Goal: Information Seeking & Learning: Learn about a topic

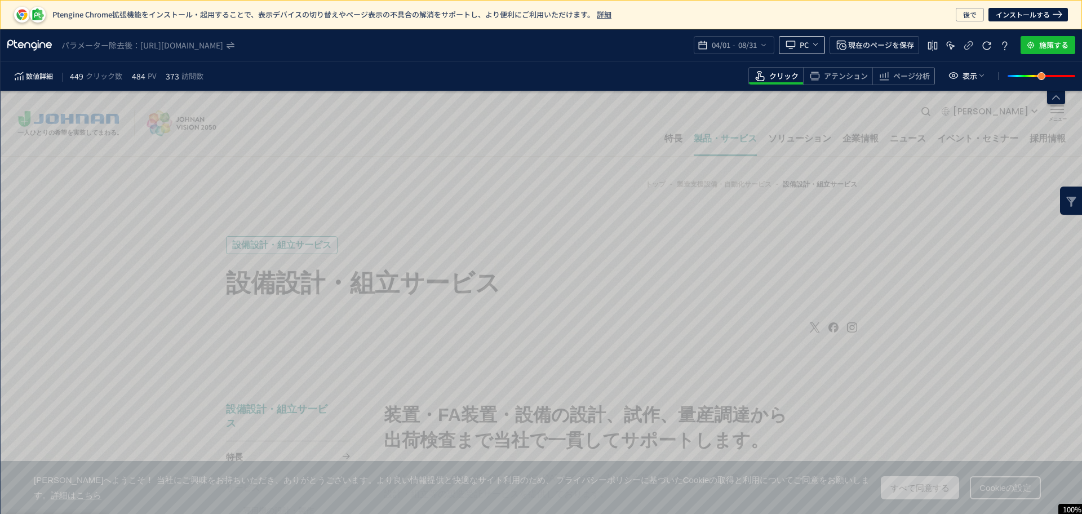
click at [818, 44] on use "heatmap-top-bar" at bounding box center [815, 44] width 5 height 2
click at [813, 43] on icon "heatmap-top-bar" at bounding box center [815, 44] width 9 height 9
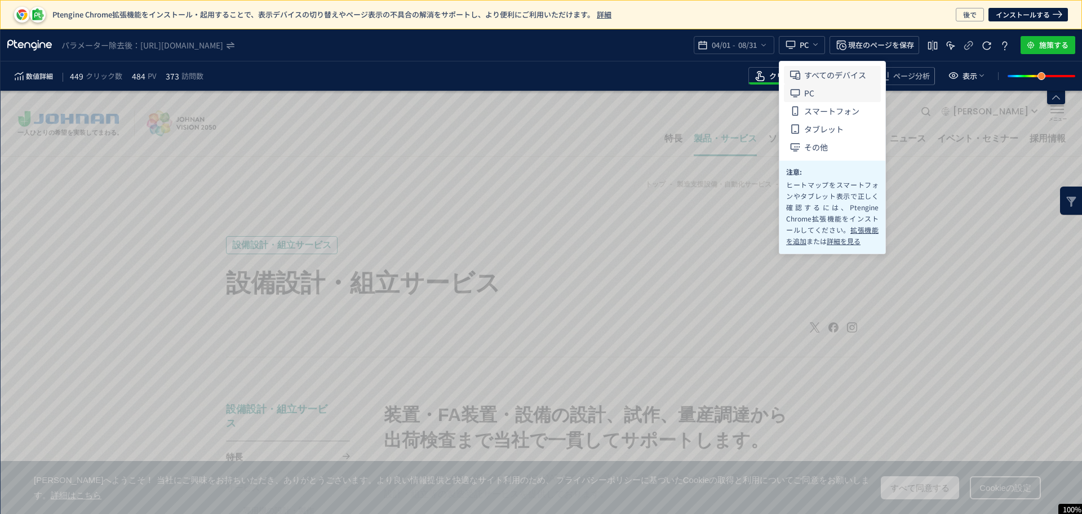
click at [816, 76] on span "すべてのデバイス" at bounding box center [835, 75] width 62 height 18
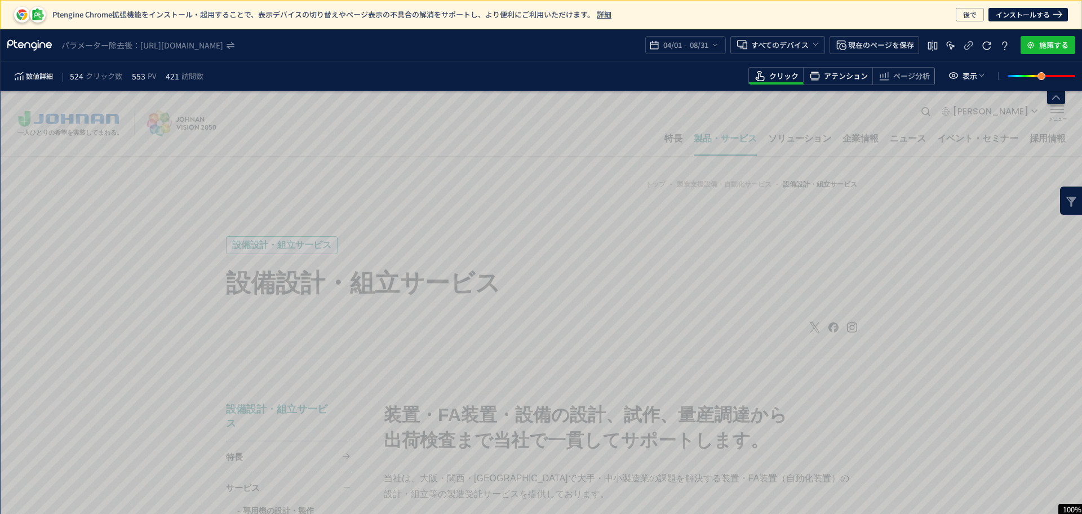
click at [831, 80] on span "アテンション" at bounding box center [846, 76] width 44 height 11
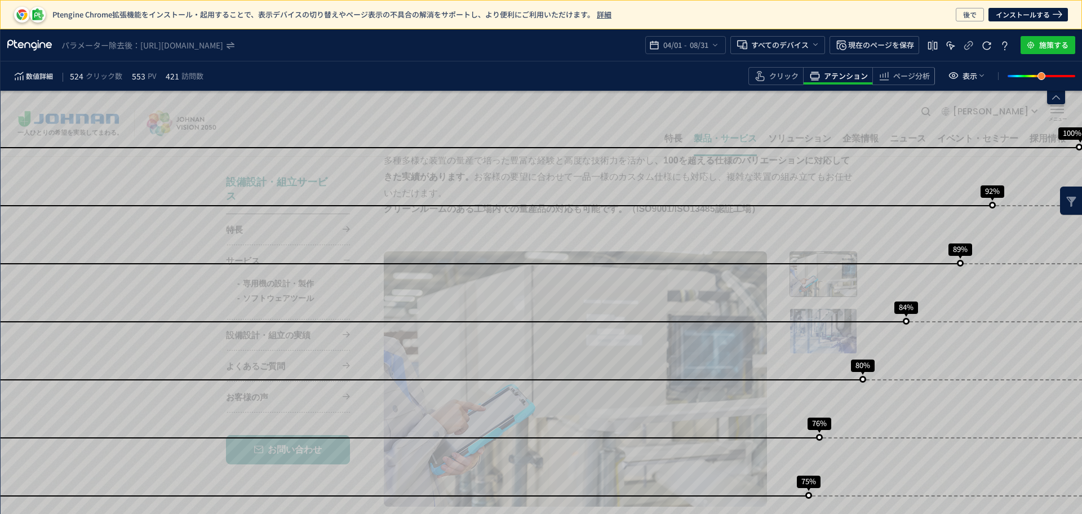
scroll to position [298, 0]
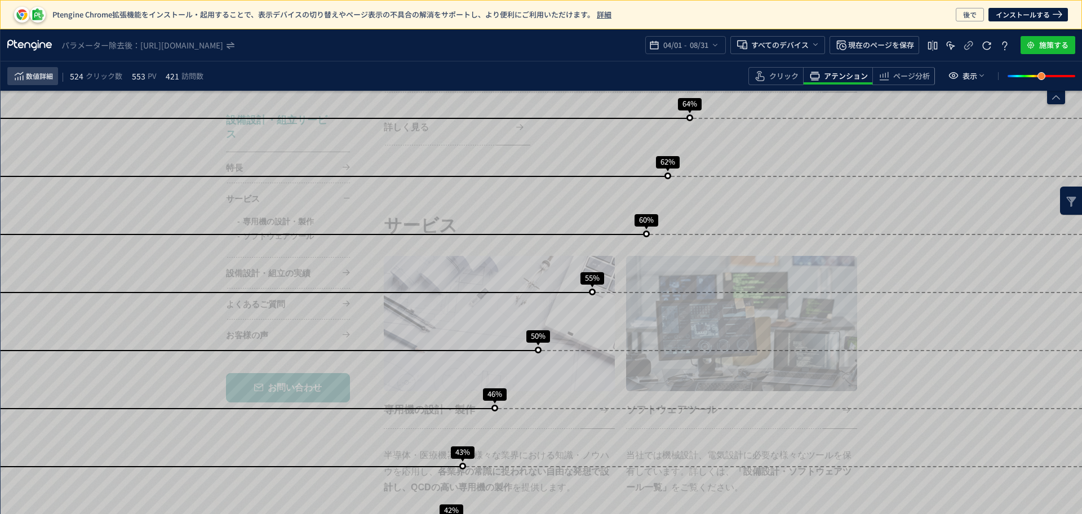
click at [37, 76] on span "数値詳細" at bounding box center [39, 76] width 27 height 14
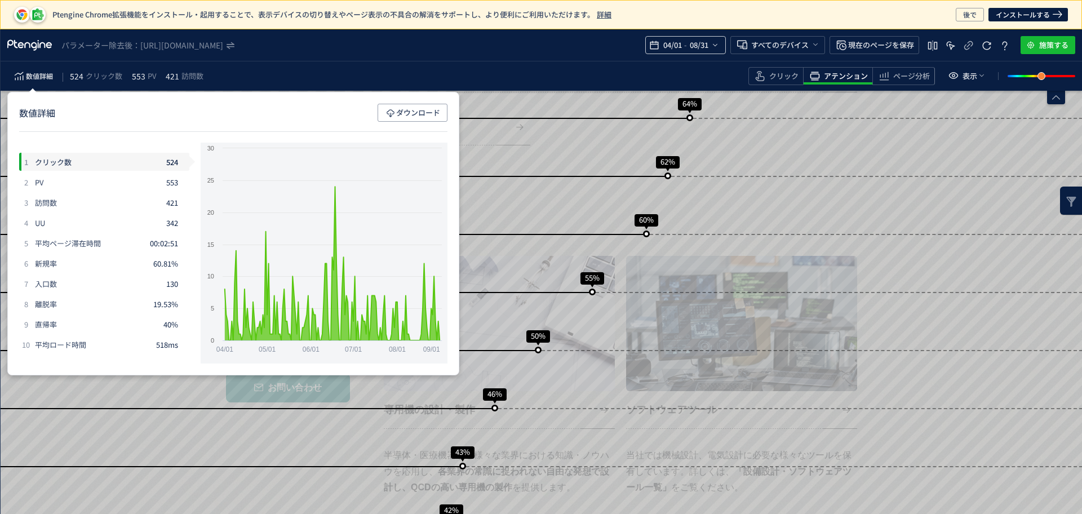
click at [720, 45] on div "04/01 - 08/31" at bounding box center [685, 45] width 81 height 18
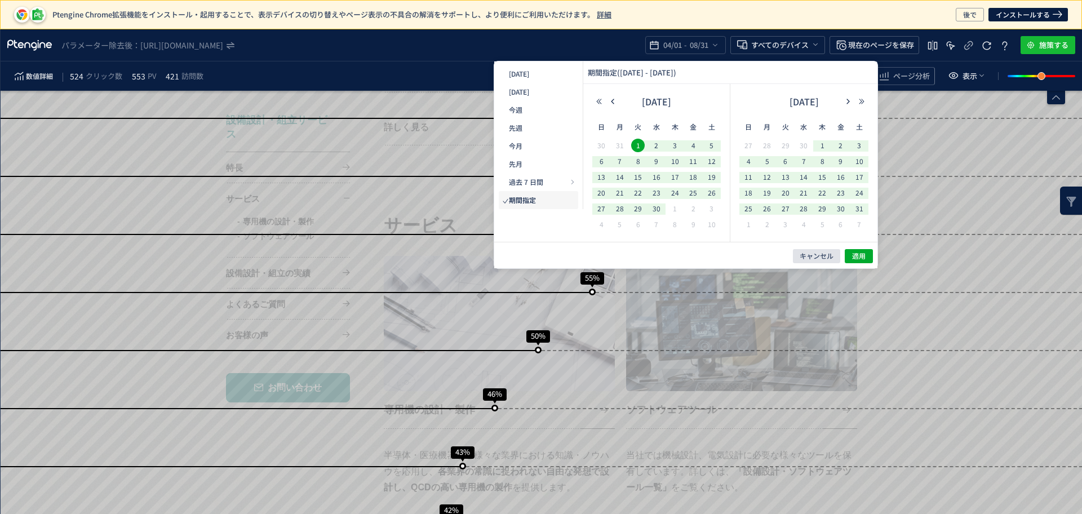
click at [832, 258] on span "キャンセル" at bounding box center [817, 256] width 34 height 10
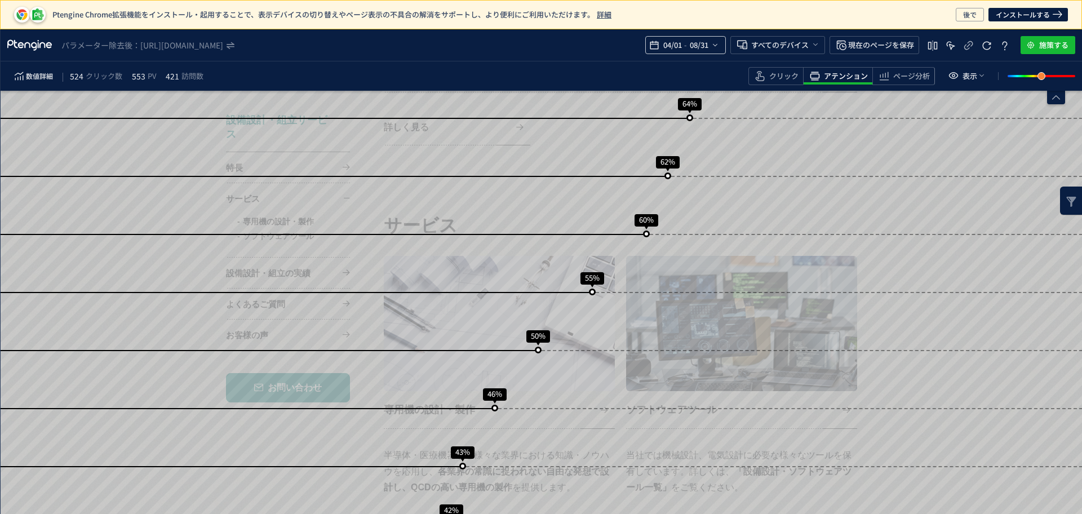
click at [723, 47] on div "04/01 - 08/31" at bounding box center [685, 45] width 81 height 18
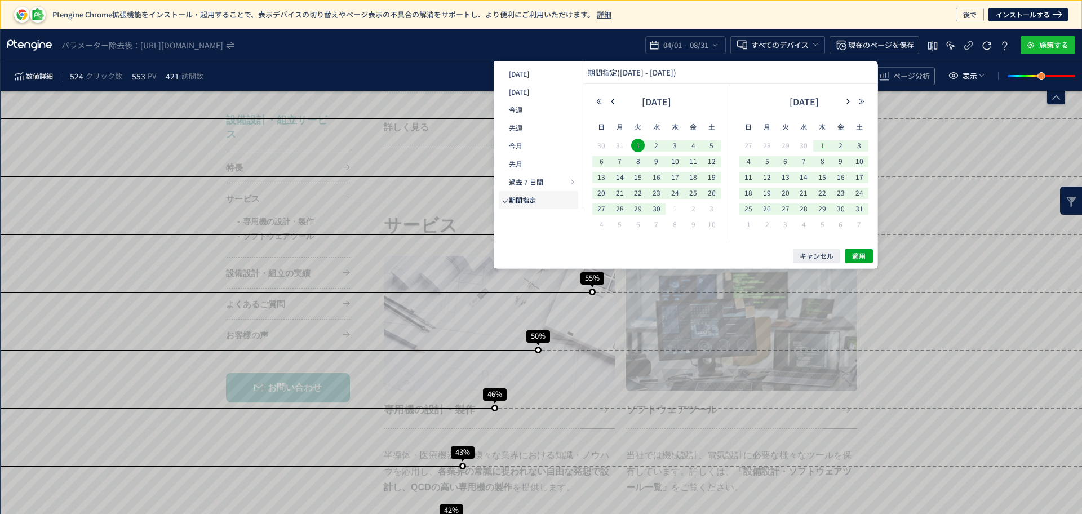
click at [820, 148] on span "1" at bounding box center [823, 146] width 14 height 14
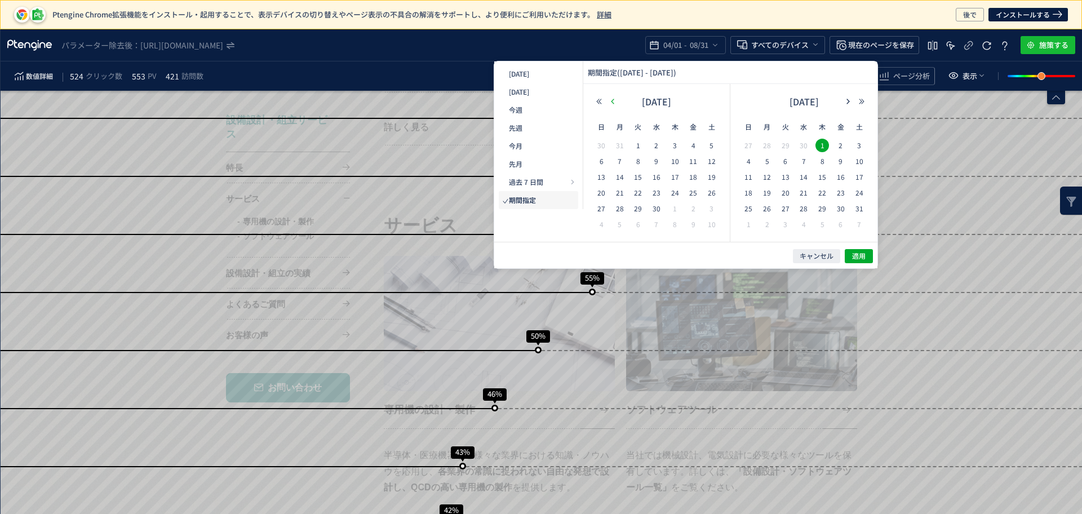
click at [613, 104] on icon "button" at bounding box center [612, 101] width 7 height 7
click at [594, 104] on button "button" at bounding box center [599, 102] width 14 height 8
click at [617, 101] on button "button" at bounding box center [613, 102] width 14 height 8
click at [849, 105] on button "button" at bounding box center [848, 102] width 14 height 8
click at [849, 104] on icon "button" at bounding box center [848, 101] width 7 height 7
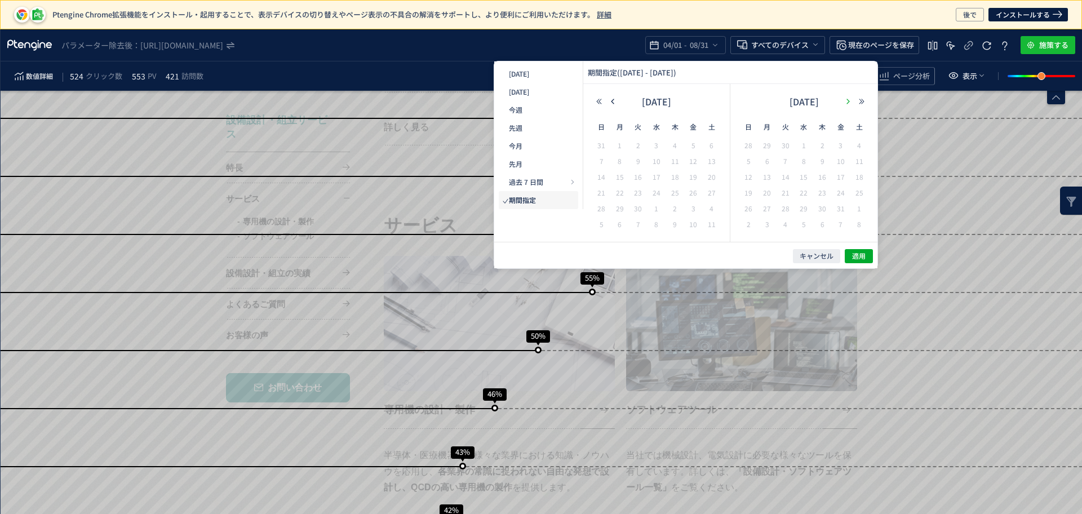
click at [849, 104] on icon "button" at bounding box center [848, 101] width 7 height 7
click at [662, 145] on span "1" at bounding box center [657, 146] width 14 height 14
click at [813, 136] on th "水" at bounding box center [822, 127] width 19 height 23
click at [818, 263] on button "キャンセル" at bounding box center [816, 256] width 47 height 14
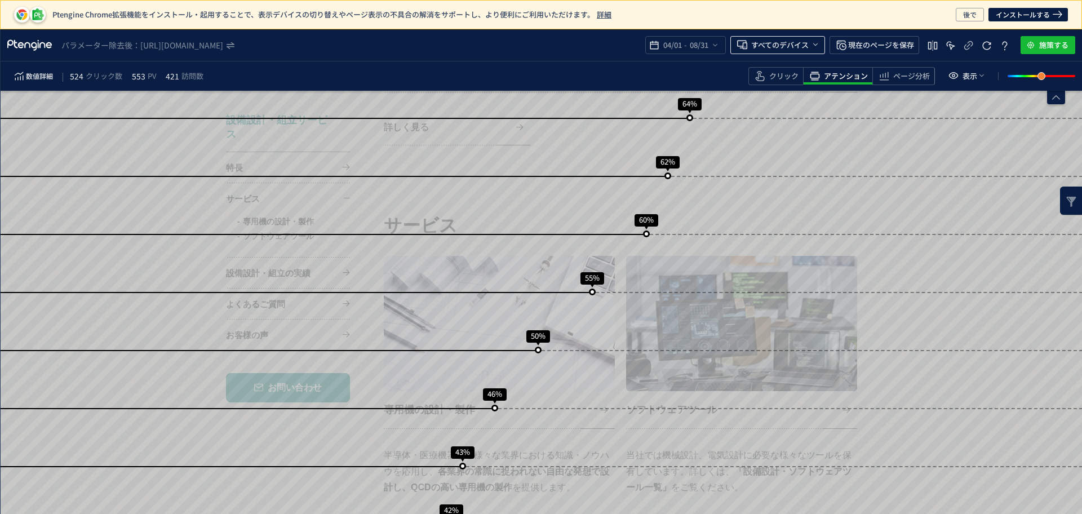
click at [769, 42] on span "すべてのデバイス" at bounding box center [779, 45] width 57 height 18
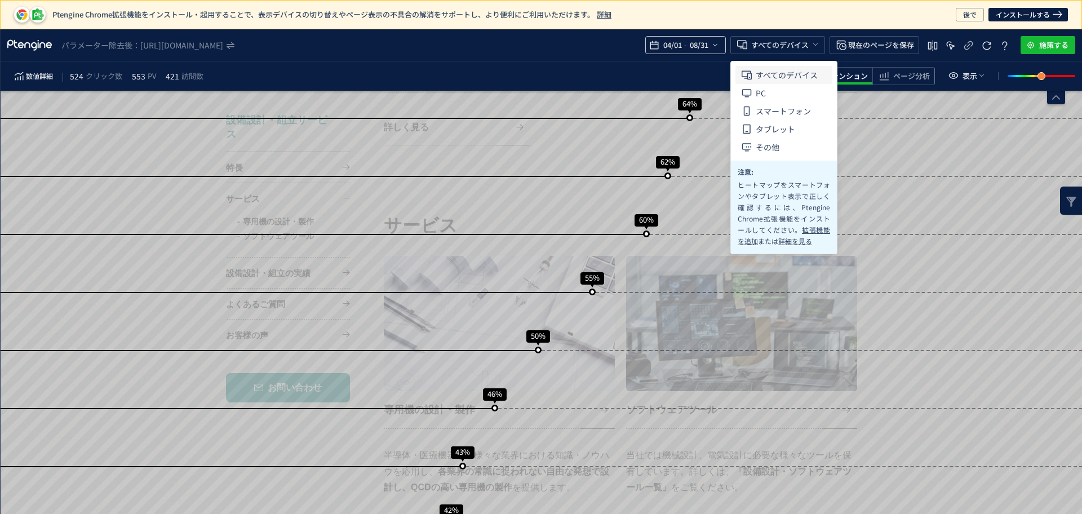
click at [701, 44] on span "08/31" at bounding box center [698, 45] width 23 height 23
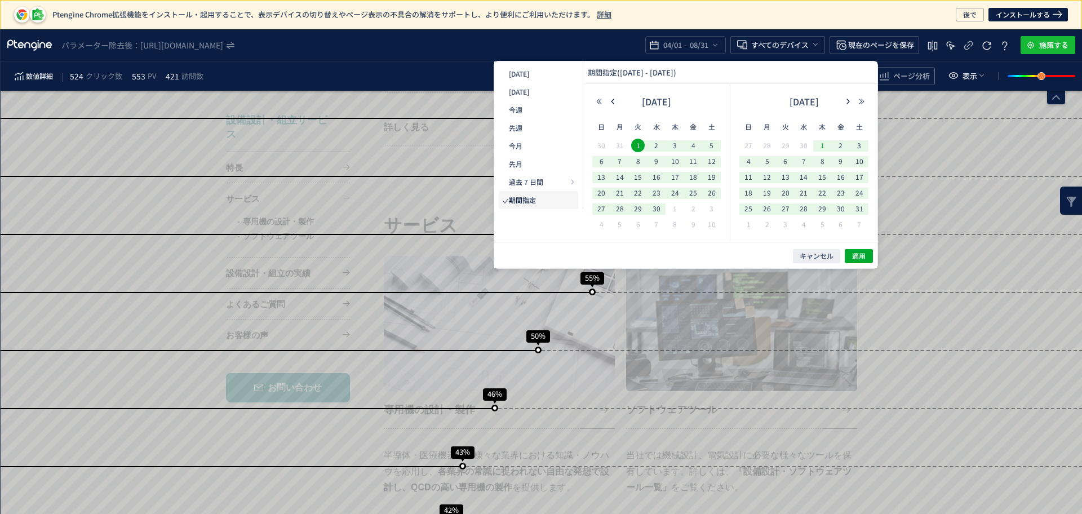
click at [824, 144] on span "1" at bounding box center [823, 146] width 14 height 14
click at [635, 149] on span "1" at bounding box center [638, 146] width 14 height 14
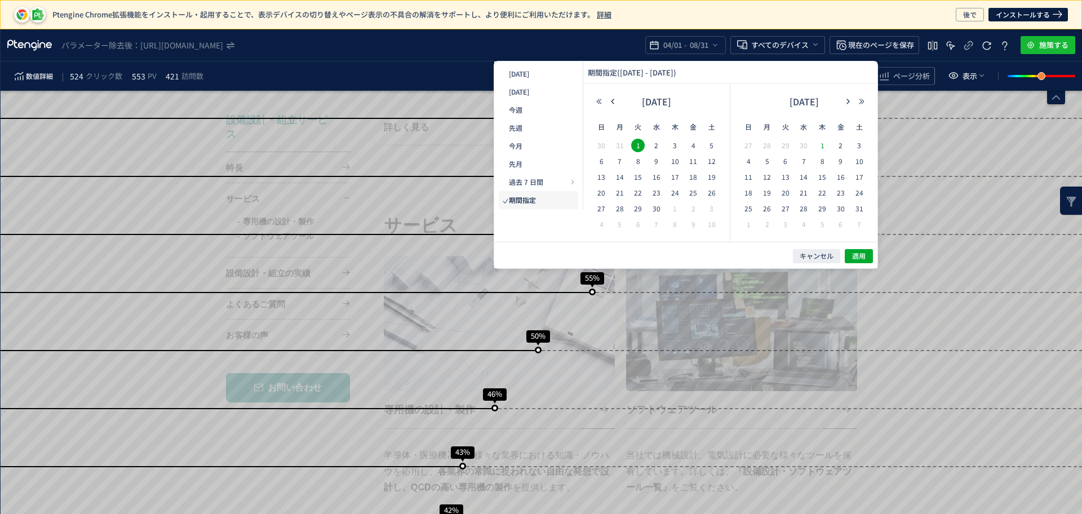
click at [818, 149] on span "1" at bounding box center [823, 146] width 14 height 14
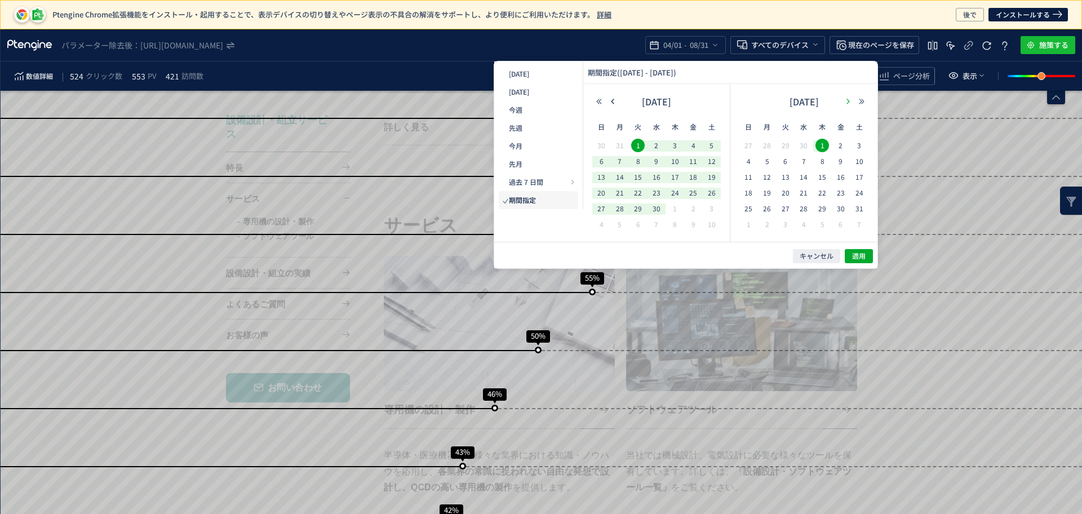
click at [846, 103] on icon "button" at bounding box center [848, 101] width 7 height 7
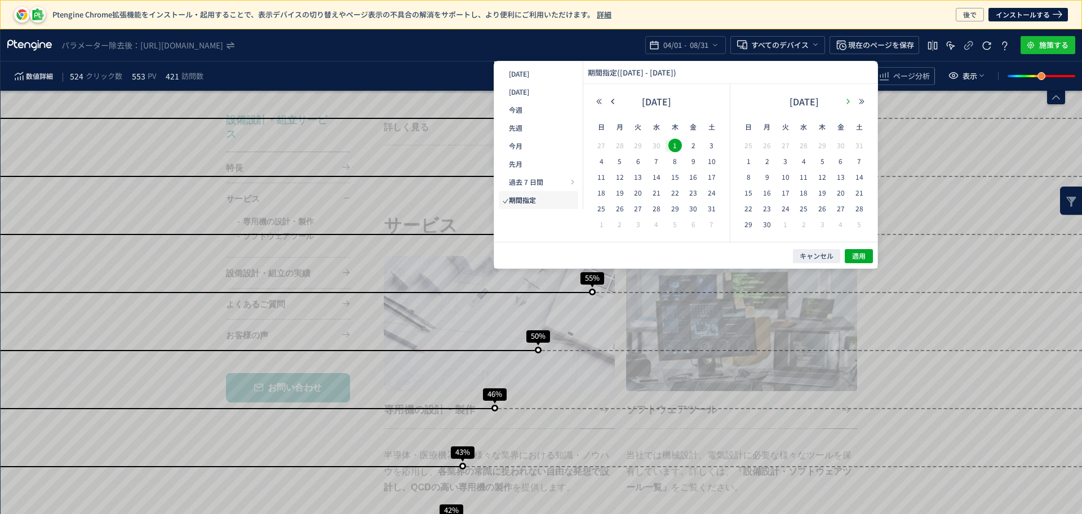
click at [846, 103] on icon "button" at bounding box center [848, 101] width 7 height 7
click at [754, 223] on span "31" at bounding box center [749, 225] width 14 height 14
click at [607, 101] on button "button" at bounding box center [613, 102] width 14 height 8
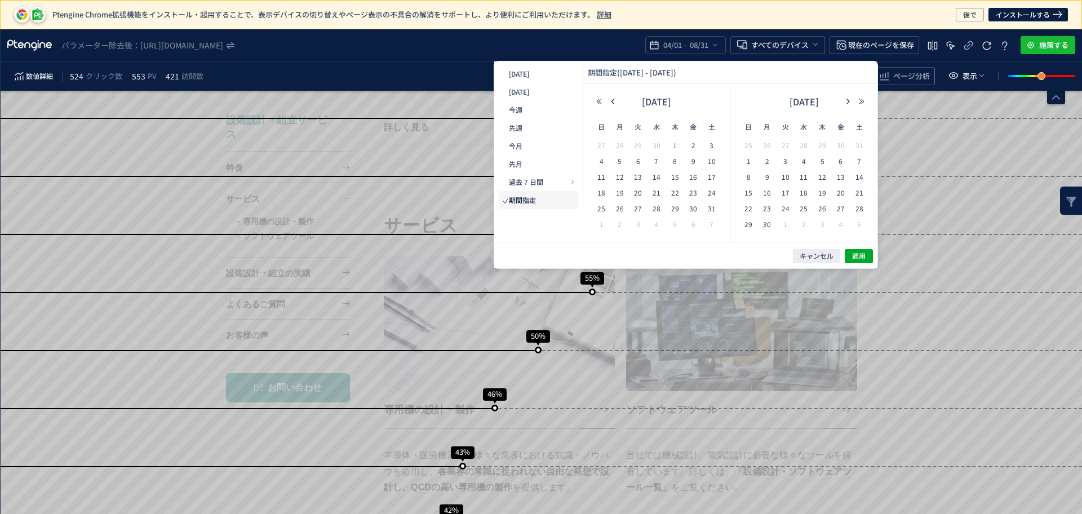
click at [677, 146] on span "1" at bounding box center [675, 146] width 14 height 14
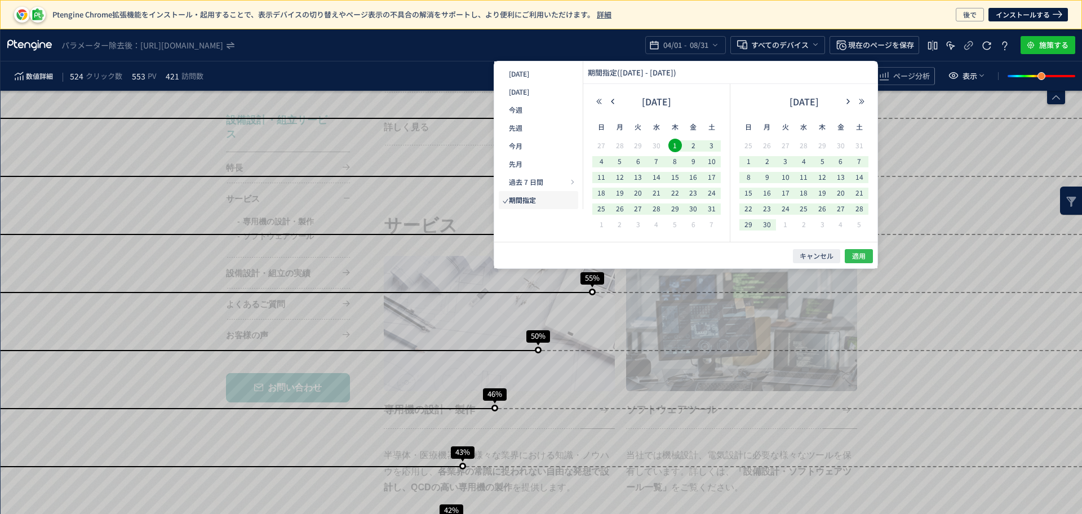
click at [857, 258] on span "適用" at bounding box center [859, 256] width 14 height 10
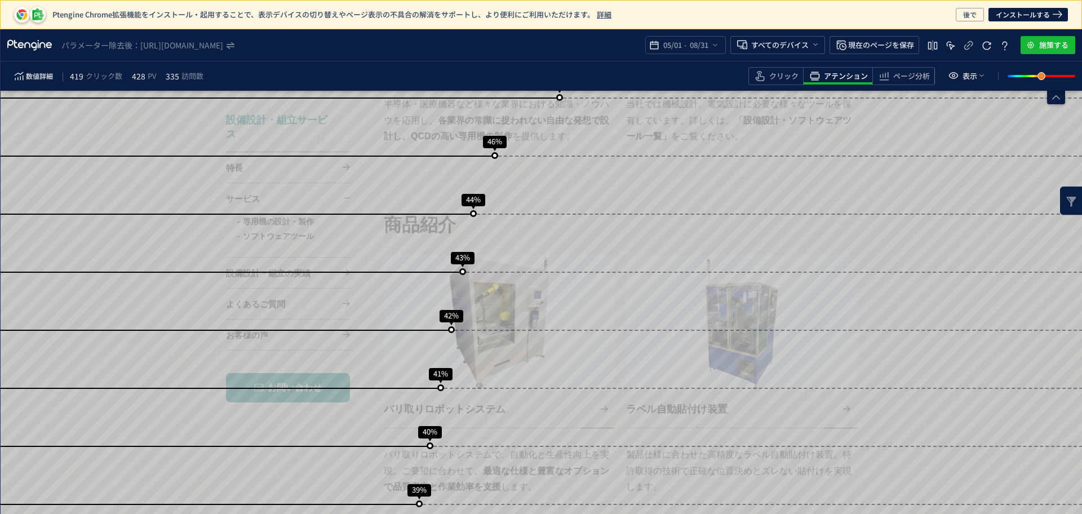
scroll to position [1339, 0]
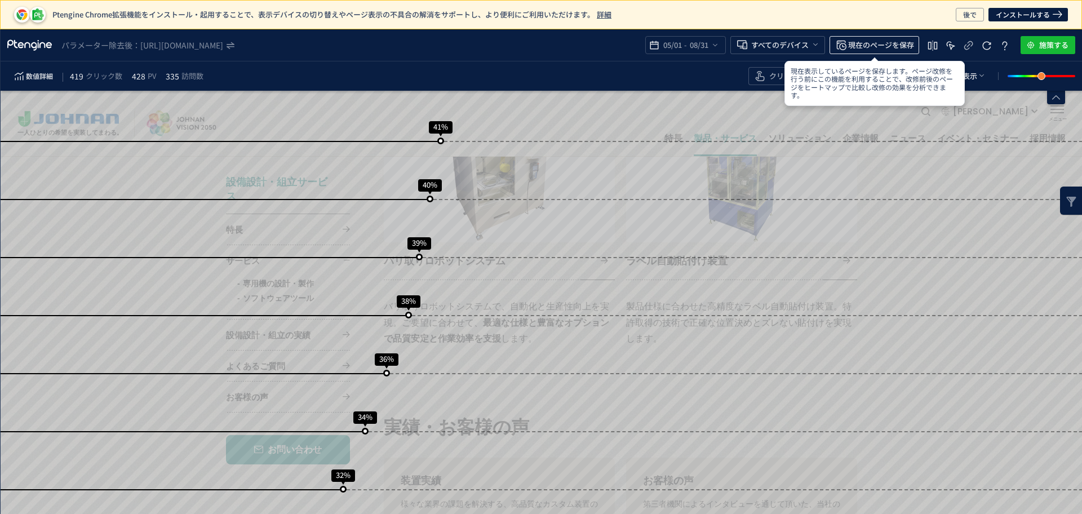
click at [886, 52] on span "現在のページを保存" at bounding box center [881, 45] width 66 height 18
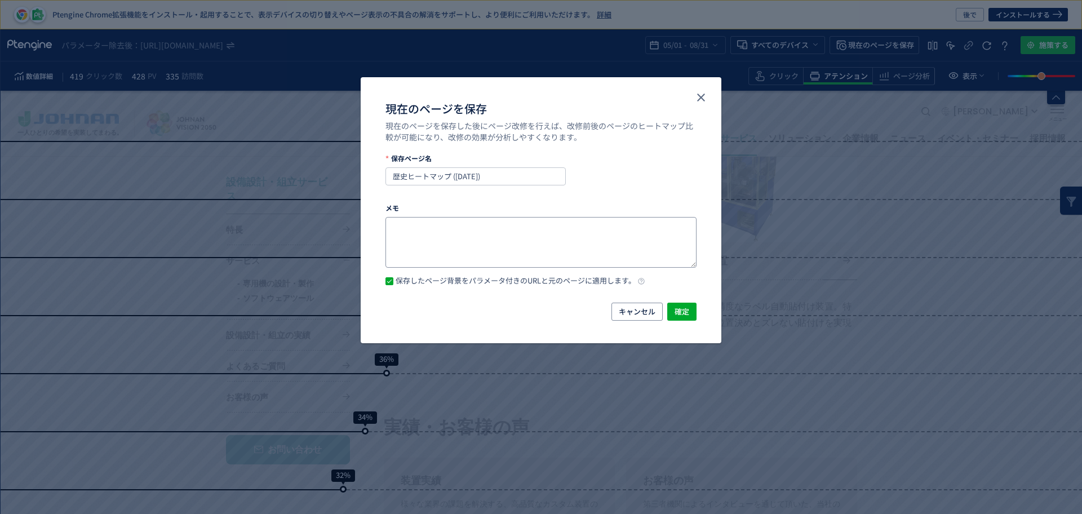
click at [674, 231] on textarea "現在のページを保存" at bounding box center [541, 242] width 311 height 51
click at [684, 313] on span "確定" at bounding box center [682, 312] width 15 height 18
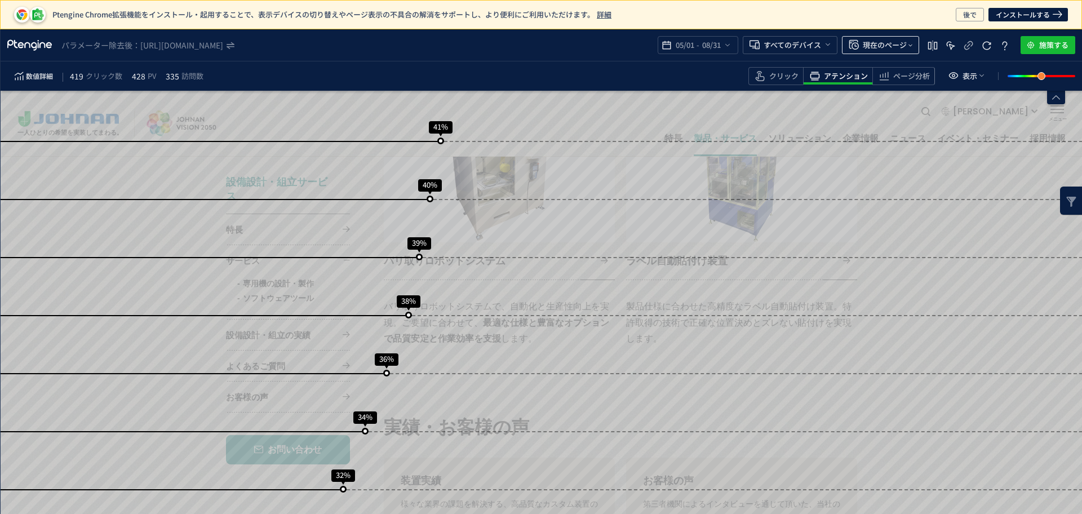
click at [884, 44] on span "現在のページ" at bounding box center [885, 45] width 44 height 18
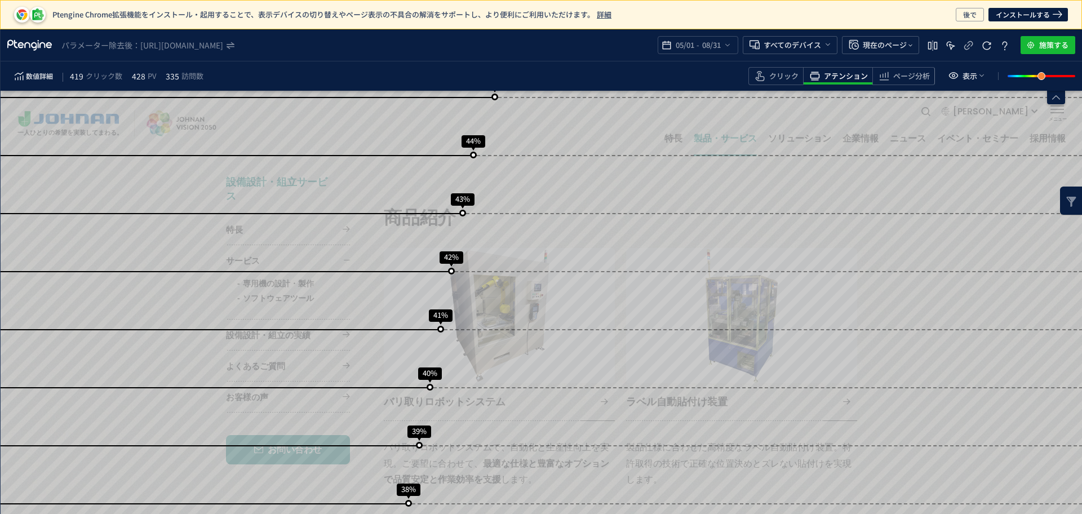
scroll to position [1274, 0]
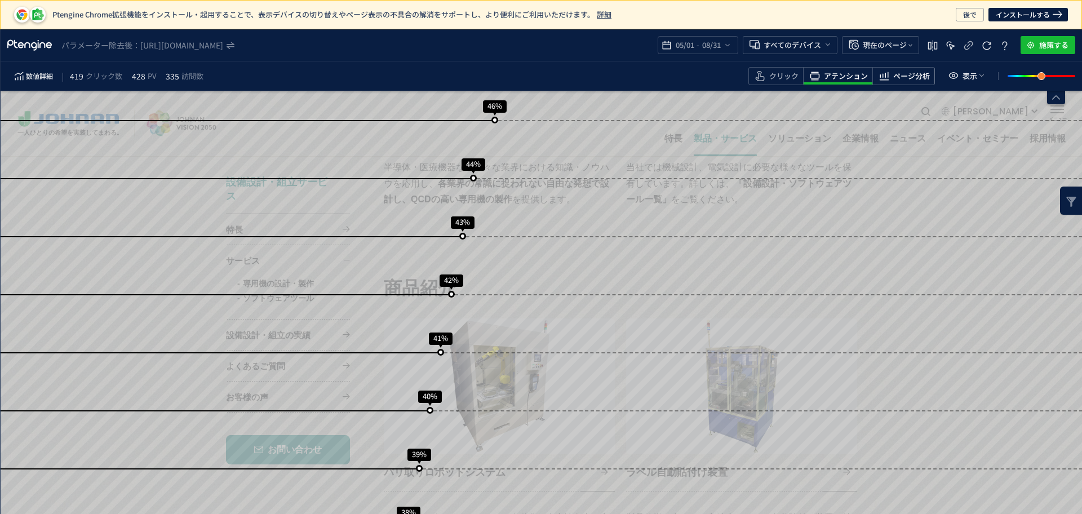
click at [894, 78] on span "ページ分析" at bounding box center [911, 76] width 37 height 11
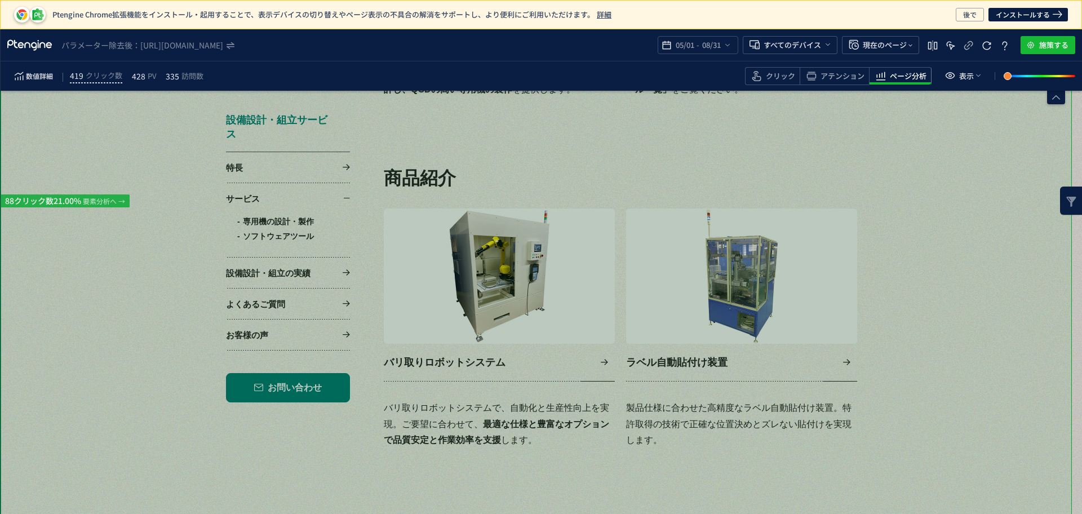
scroll to position [1415, 0]
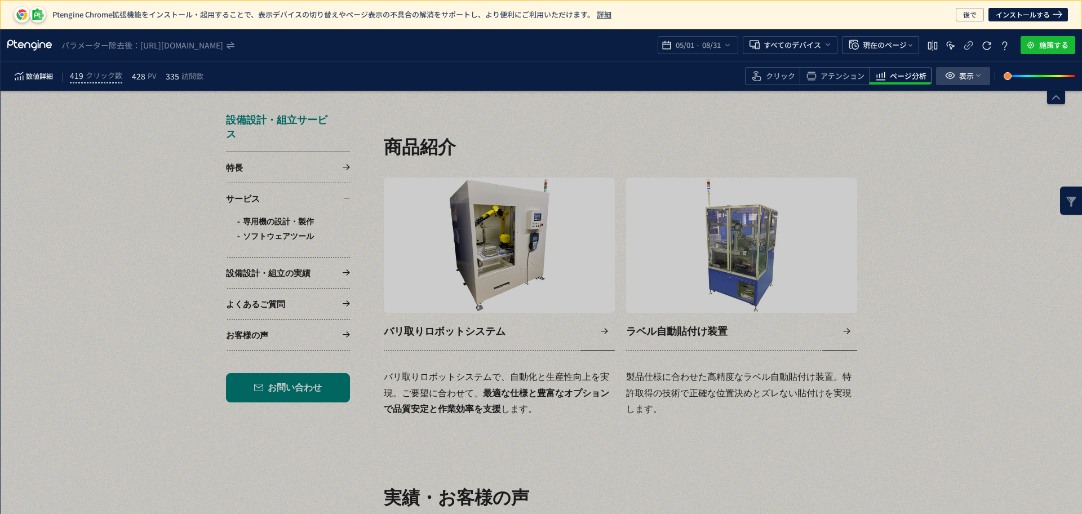
click at [971, 69] on span "表示" at bounding box center [966, 76] width 15 height 18
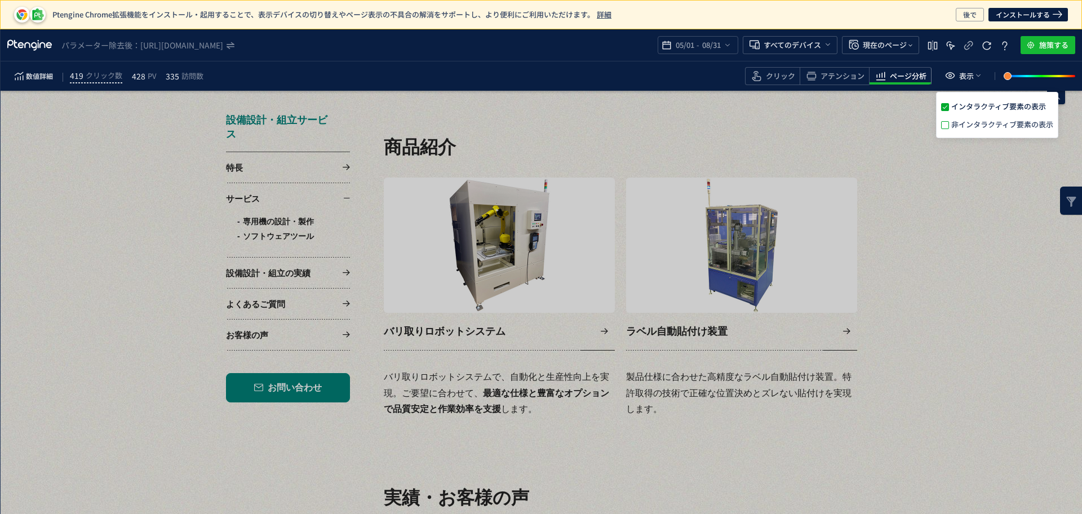
click at [947, 129] on span at bounding box center [945, 125] width 8 height 8
click at [949, 121] on input "非インタラクティブ要素の表示" at bounding box center [949, 121] width 0 height 0
click at [947, 129] on span at bounding box center [945, 125] width 8 height 8
click at [949, 121] on input "非インタラクティブ要素の表示" at bounding box center [949, 121] width 0 height 0
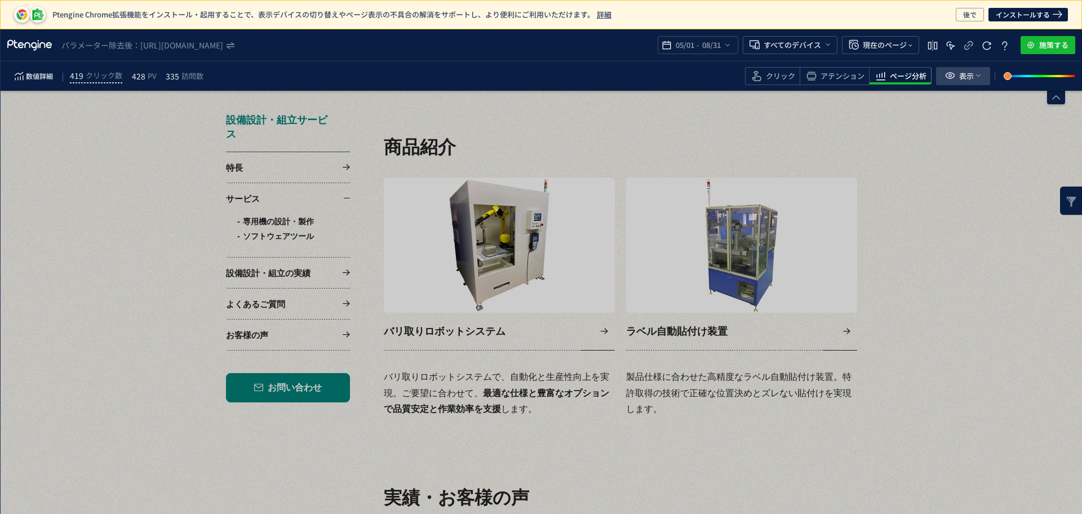
click at [963, 68] on span "表示" at bounding box center [966, 76] width 15 height 18
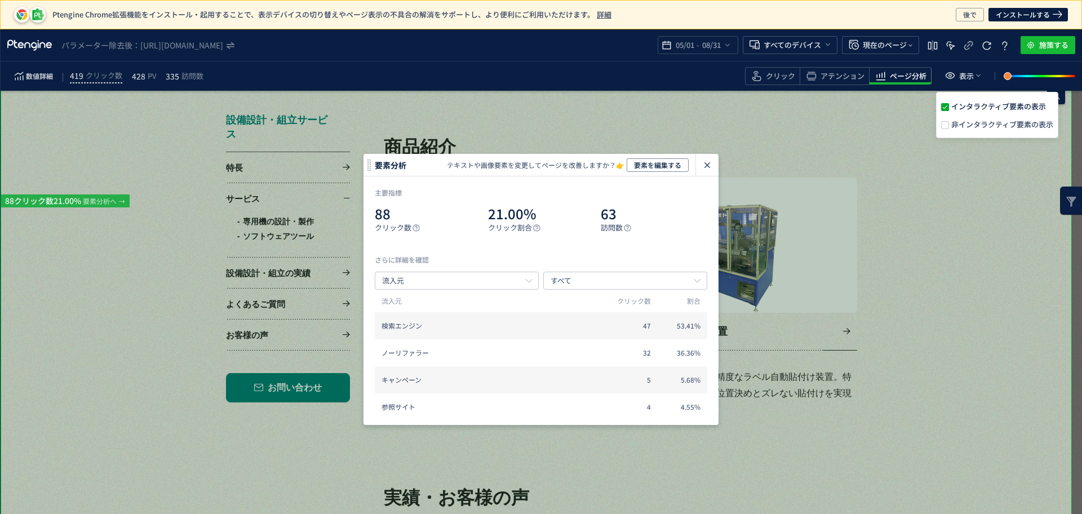
click at [711, 166] on icon "heatmap-click-data-modal" at bounding box center [708, 165] width 14 height 14
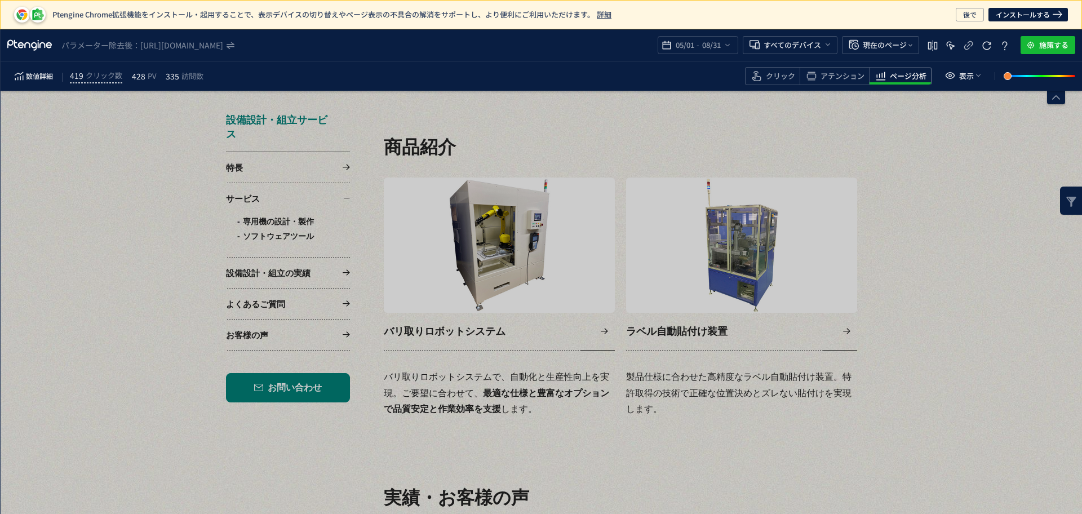
click at [719, 245] on link at bounding box center [741, 245] width 231 height 10
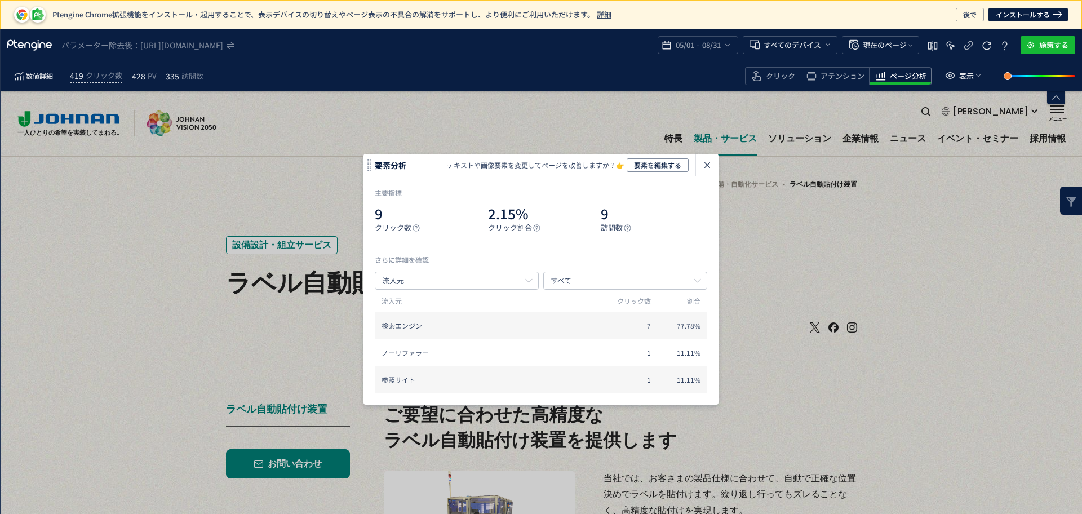
scroll to position [1274, 0]
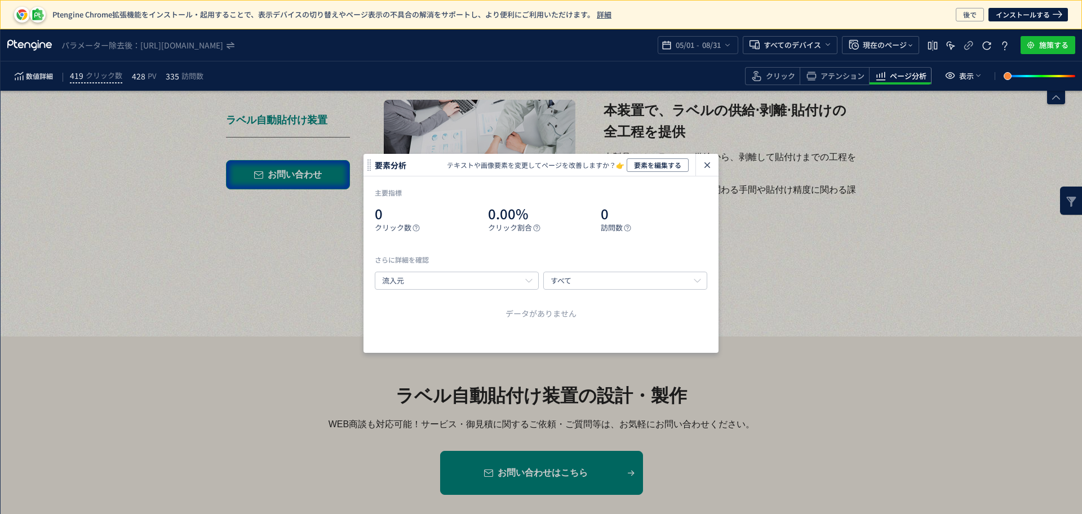
click at [705, 163] on icon "heatmap-click-data-modal" at bounding box center [708, 165] width 14 height 14
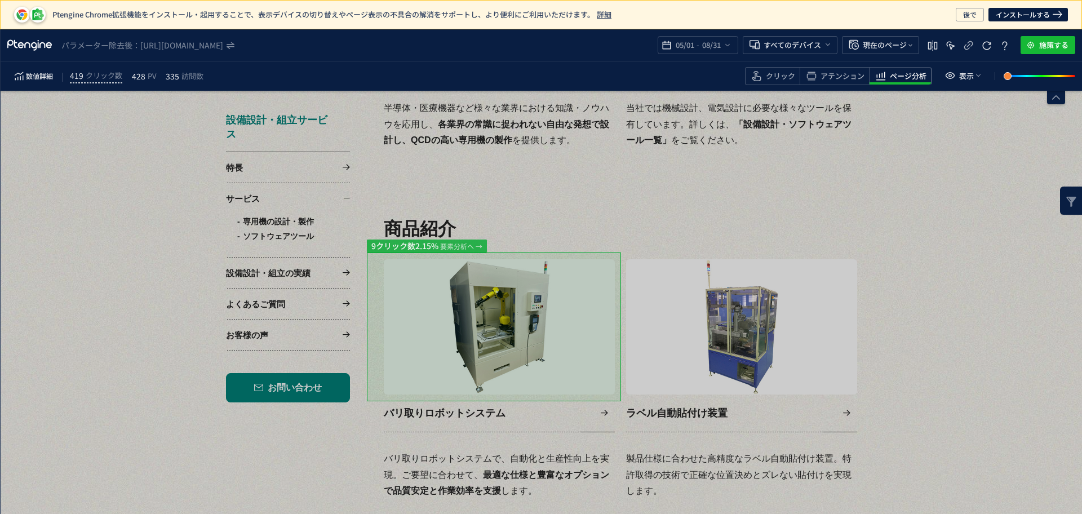
scroll to position [1415, 0]
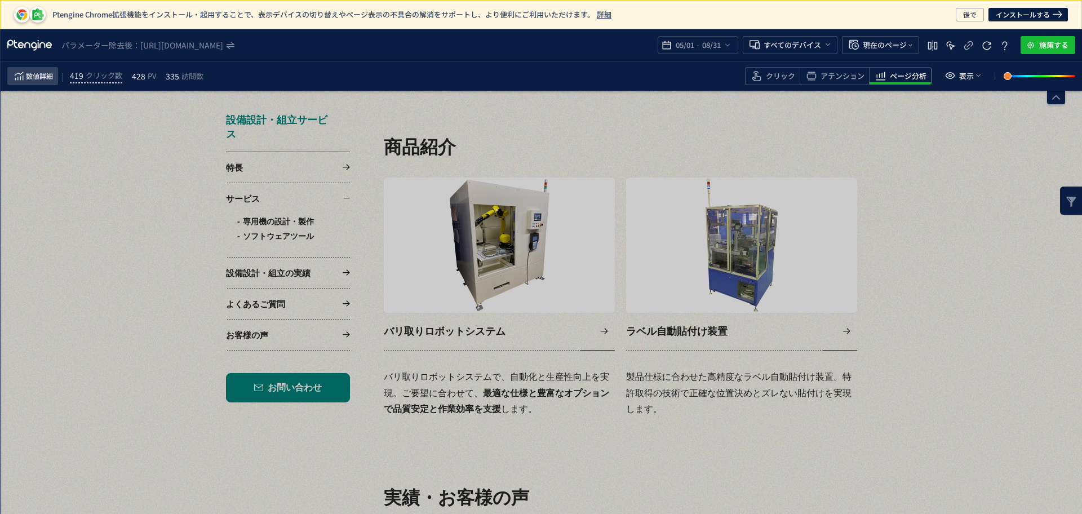
click at [45, 80] on span "数値詳細" at bounding box center [39, 76] width 27 height 14
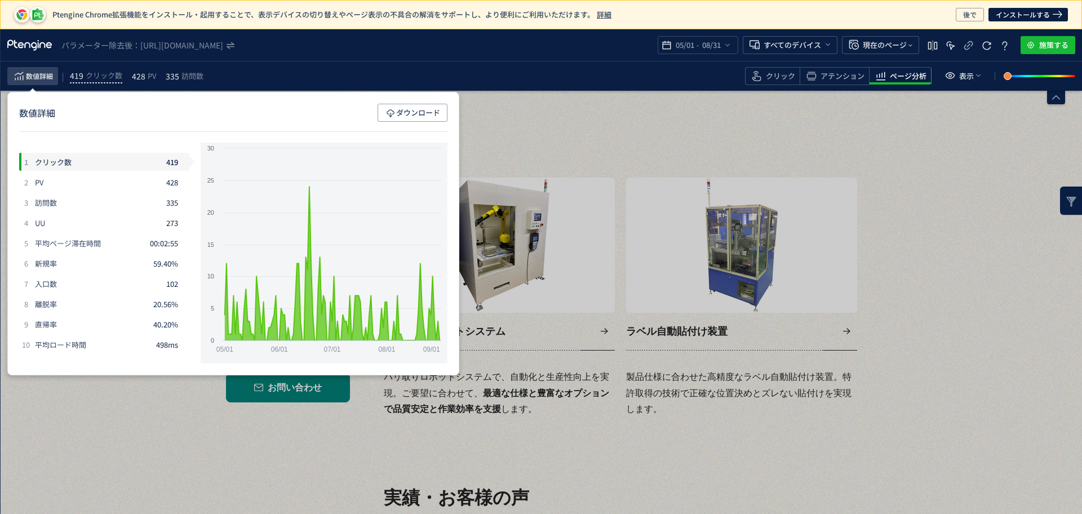
scroll to position [0, 0]
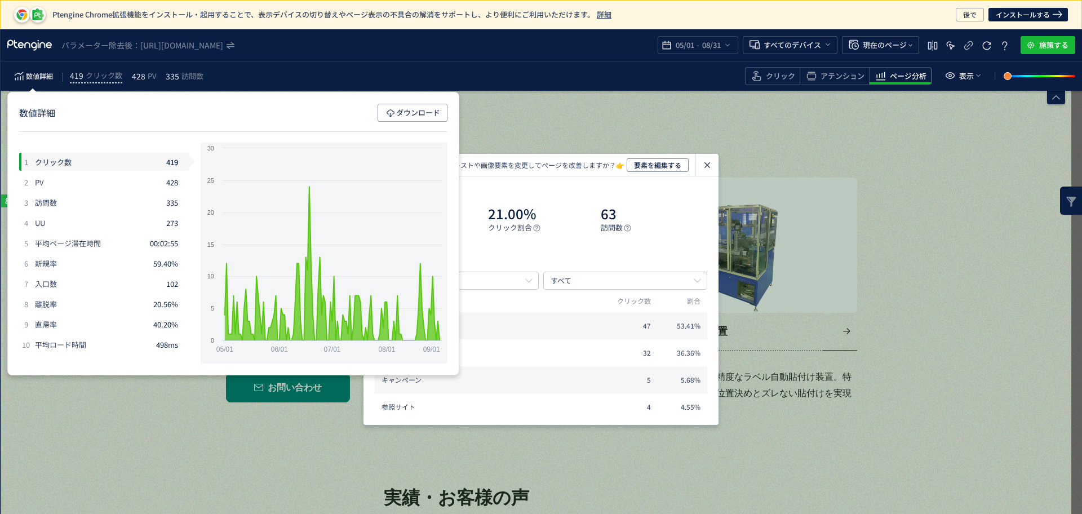
drag, startPoint x: 150, startPoint y: 419, endPoint x: 202, endPoint y: 458, distance: 65.6
click at [83, 184] on div "PV" at bounding box center [100, 182] width 131 height 9
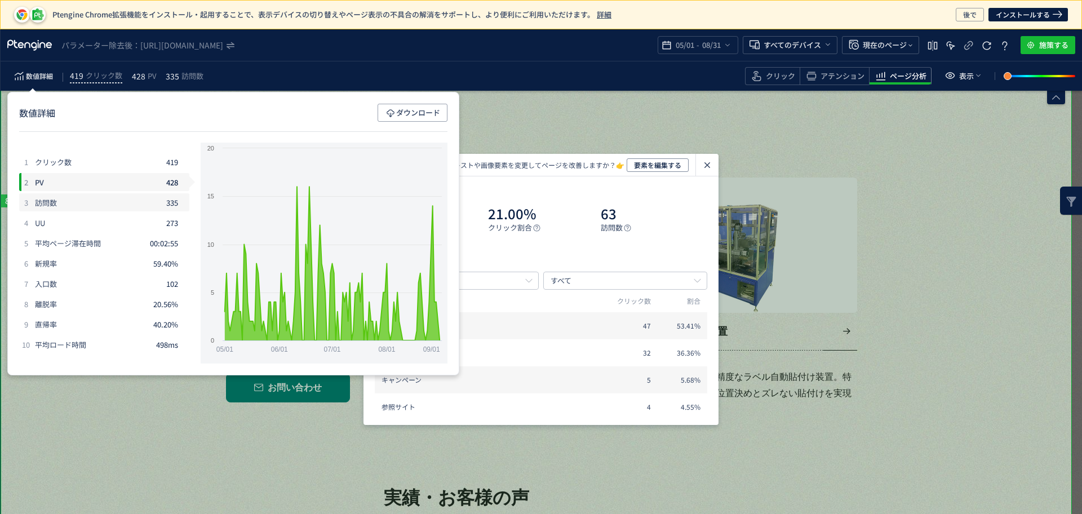
click at [81, 206] on div "訪問数" at bounding box center [100, 202] width 131 height 9
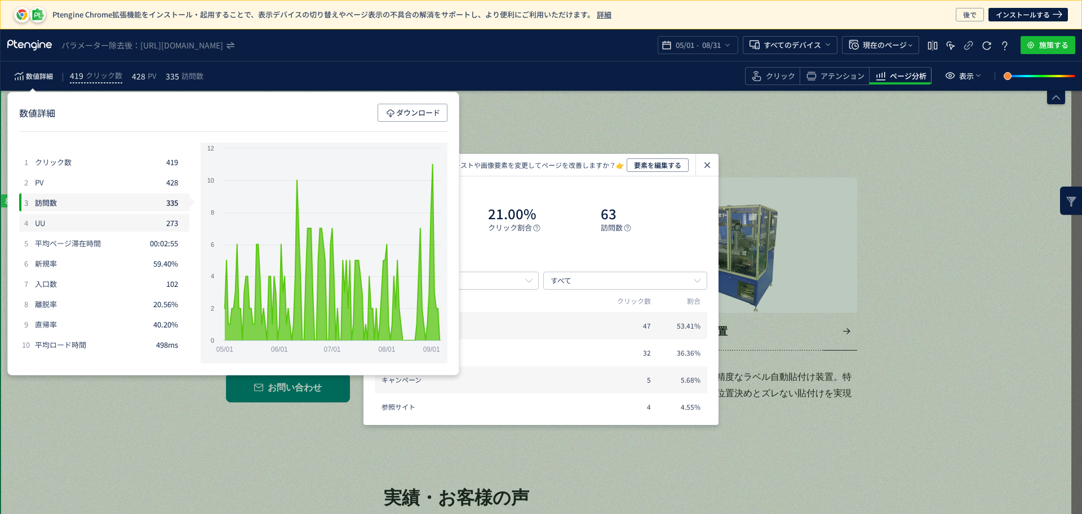
click at [83, 219] on div "UU" at bounding box center [100, 223] width 131 height 9
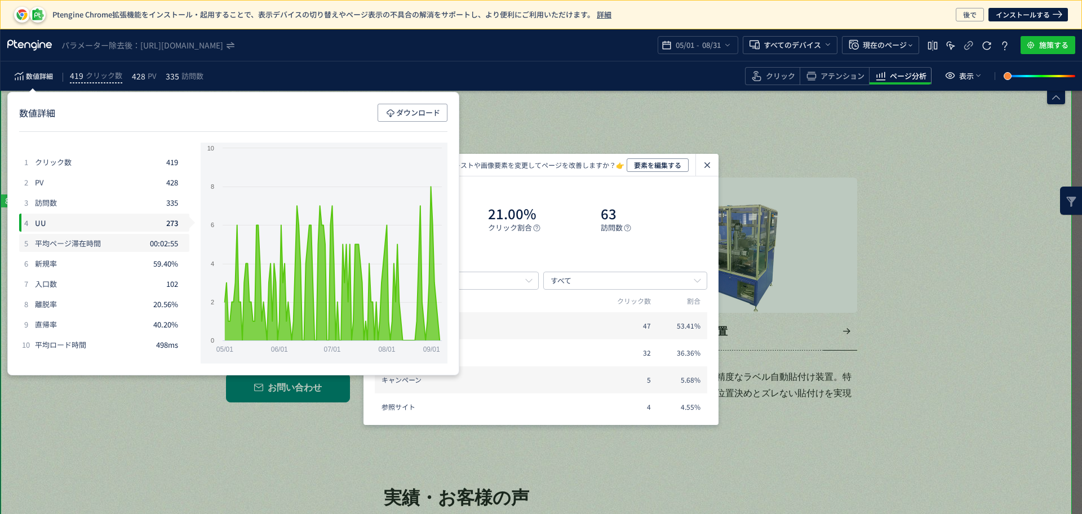
click at [83, 247] on div "平均ページ滞在時間" at bounding box center [92, 243] width 115 height 9
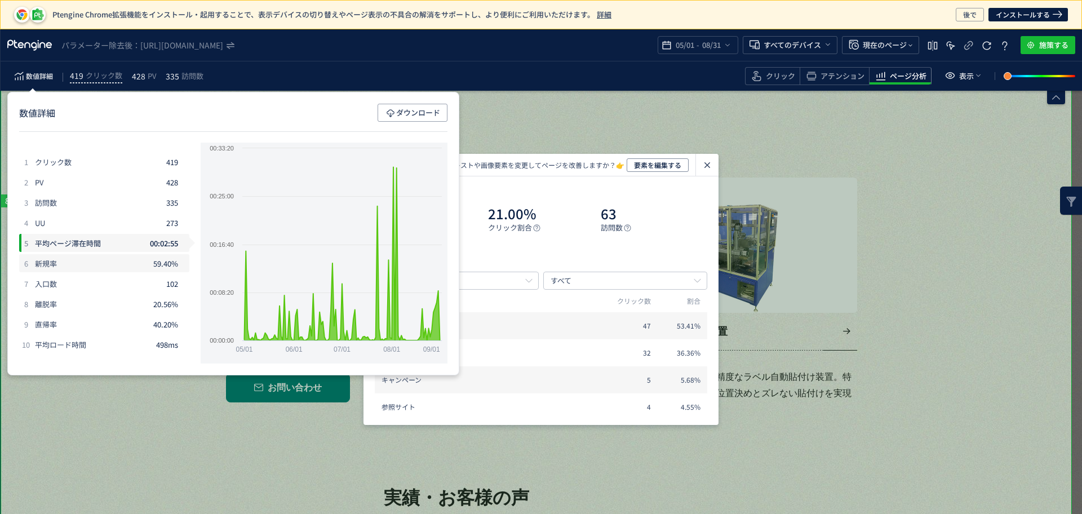
click at [89, 262] on div "新規率" at bounding box center [94, 263] width 118 height 9
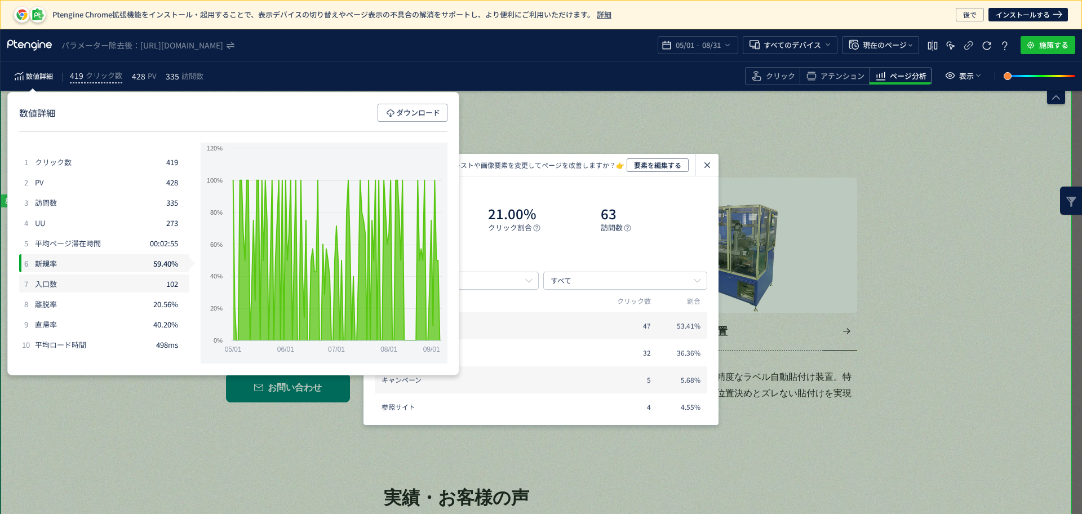
click at [86, 285] on div "入口数" at bounding box center [100, 284] width 131 height 9
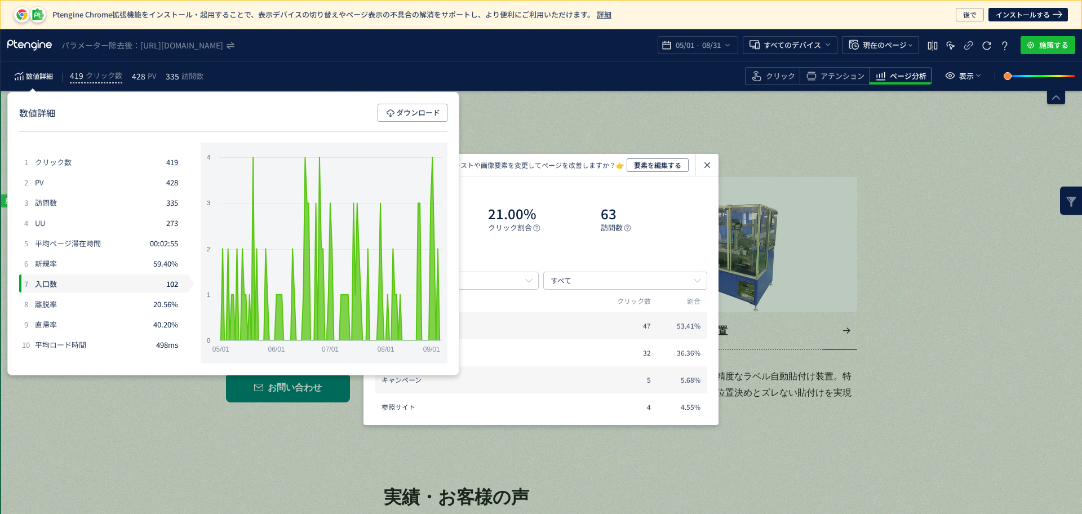
scroll to position [1274, 0]
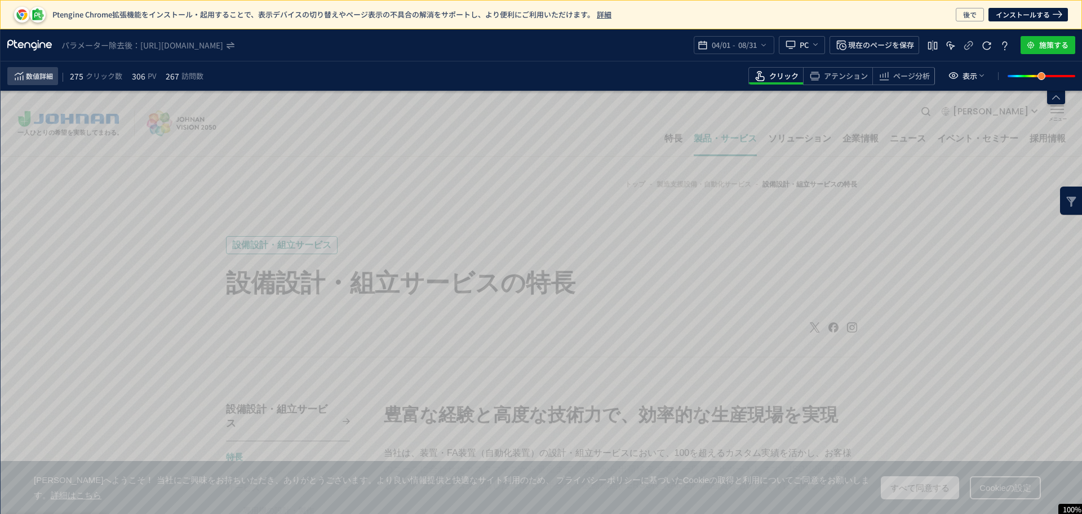
click at [44, 84] on button "数値詳細" at bounding box center [32, 76] width 51 height 18
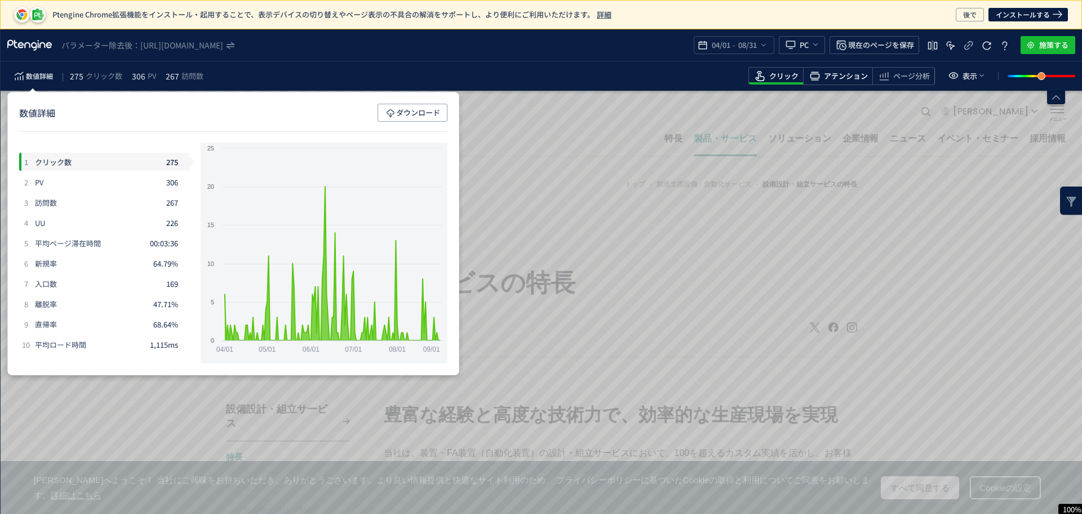
click at [872, 81] on div "アテンション" at bounding box center [903, 76] width 63 height 18
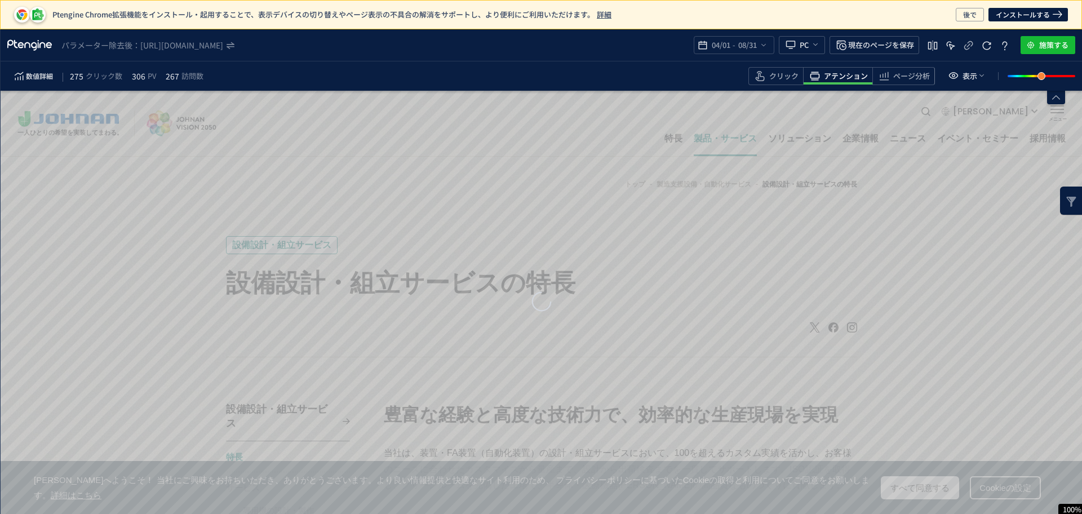
click at [849, 81] on span "アテンション" at bounding box center [846, 76] width 44 height 11
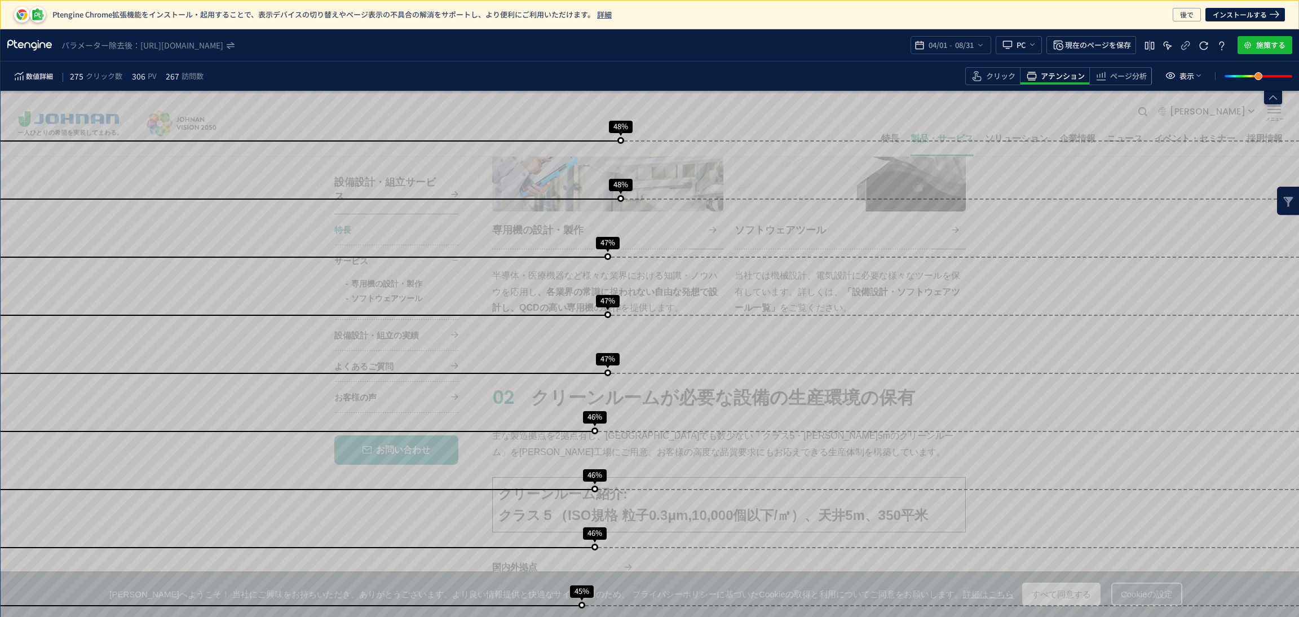
scroll to position [1044, 0]
